Goal: Task Accomplishment & Management: Manage account settings

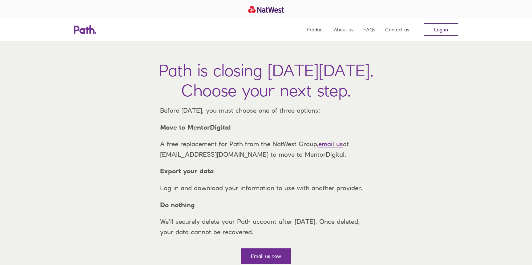
click at [425, 29] on link "Log in" at bounding box center [441, 29] width 34 height 12
